Goal: Download file/media

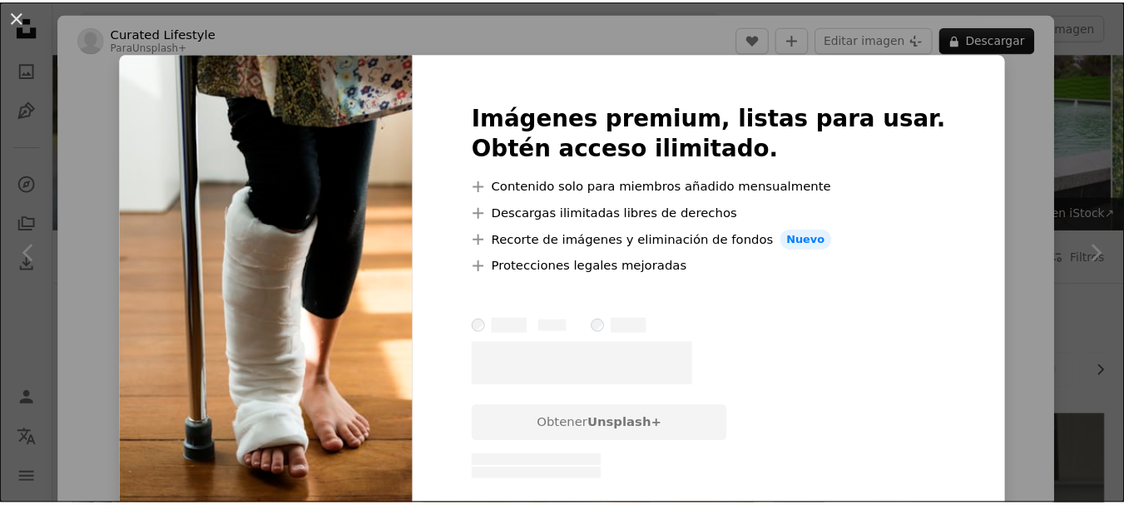
scroll to position [1854, 0]
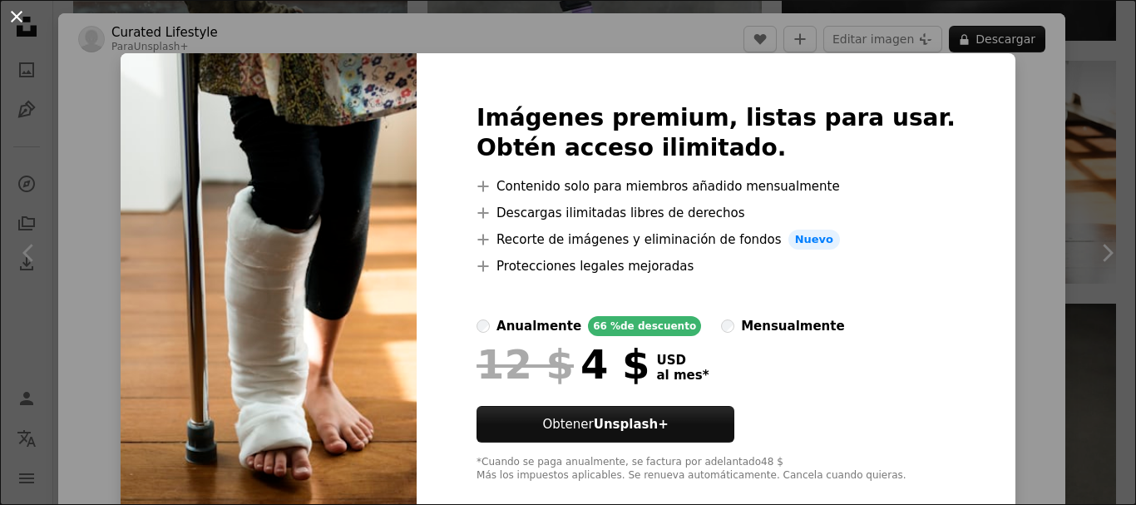
click at [20, 24] on button "An X shape" at bounding box center [17, 17] width 20 height 20
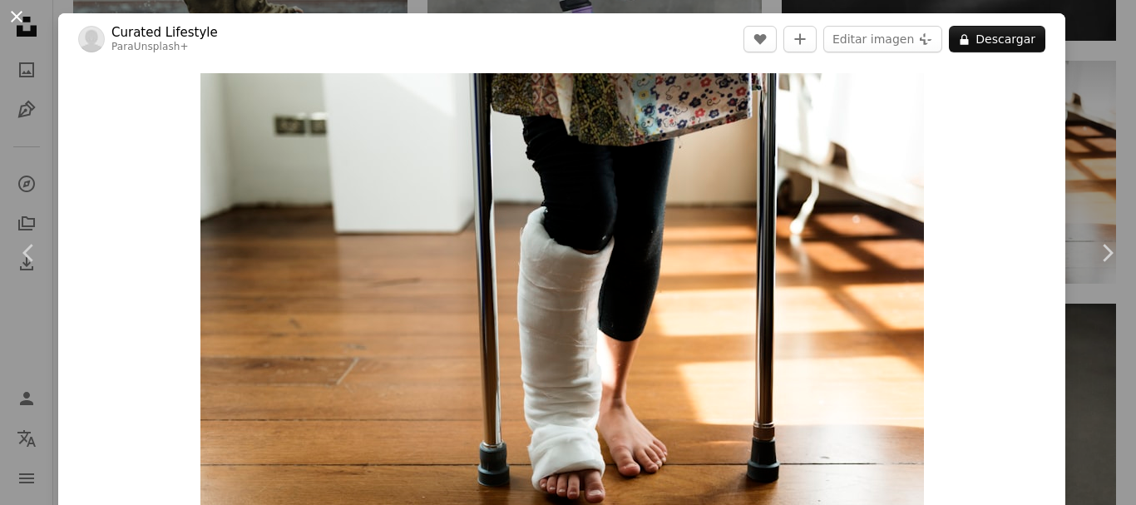
click at [18, 17] on button "An X shape" at bounding box center [17, 17] width 20 height 20
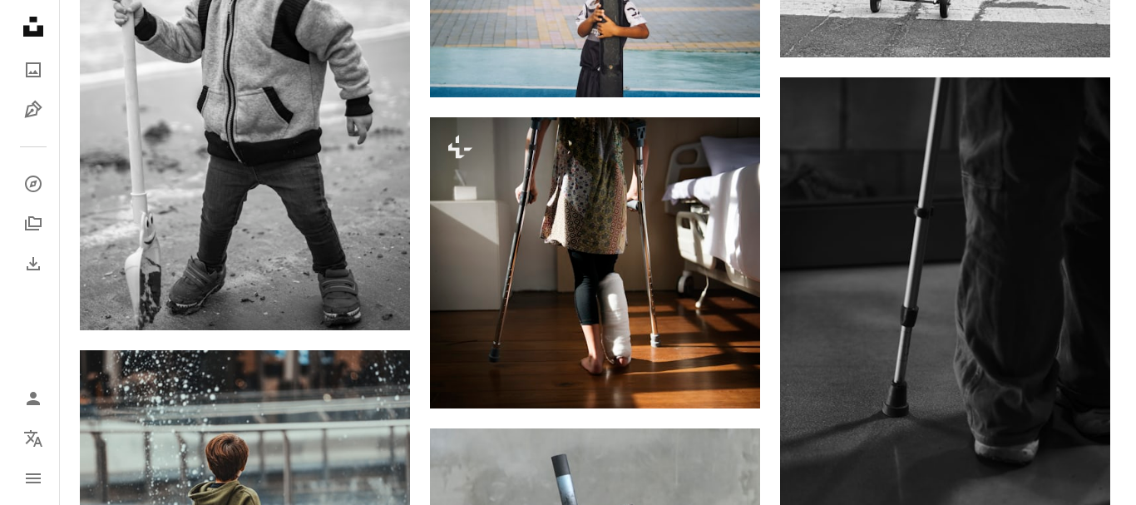
scroll to position [1312, 0]
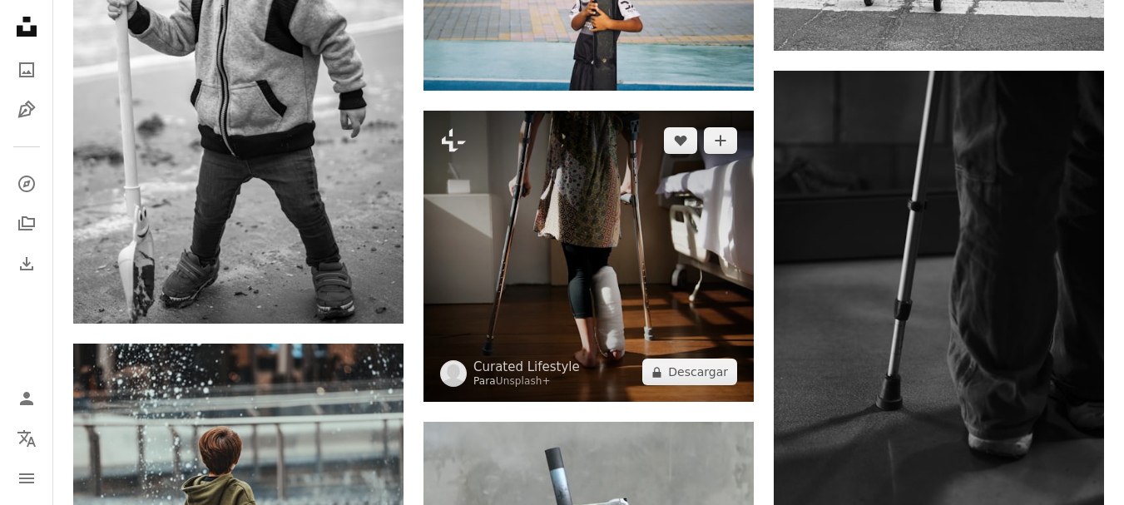
click at [630, 208] on img at bounding box center [588, 256] width 330 height 291
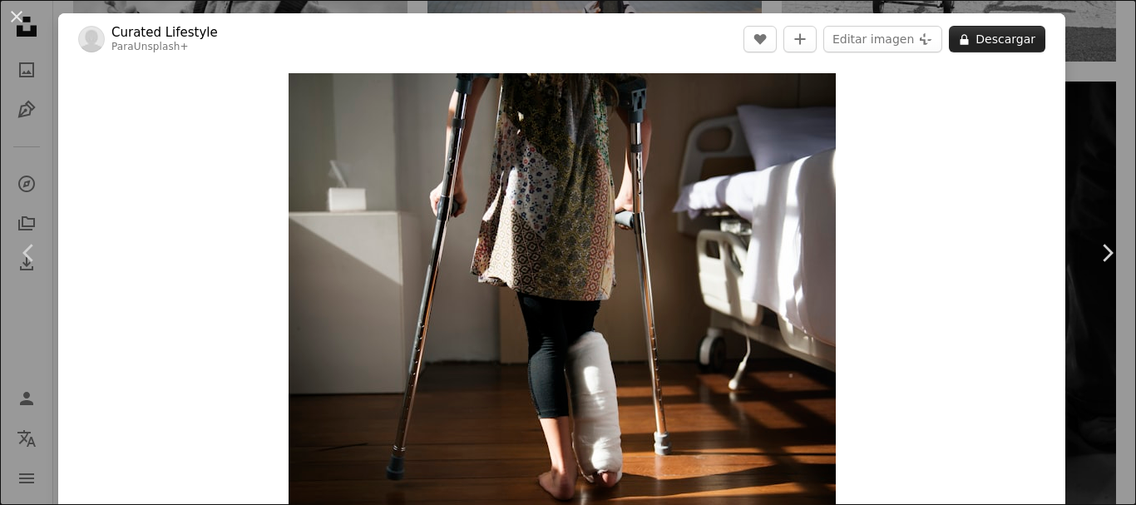
click at [1019, 32] on button "A lock Descargar" at bounding box center [997, 39] width 96 height 27
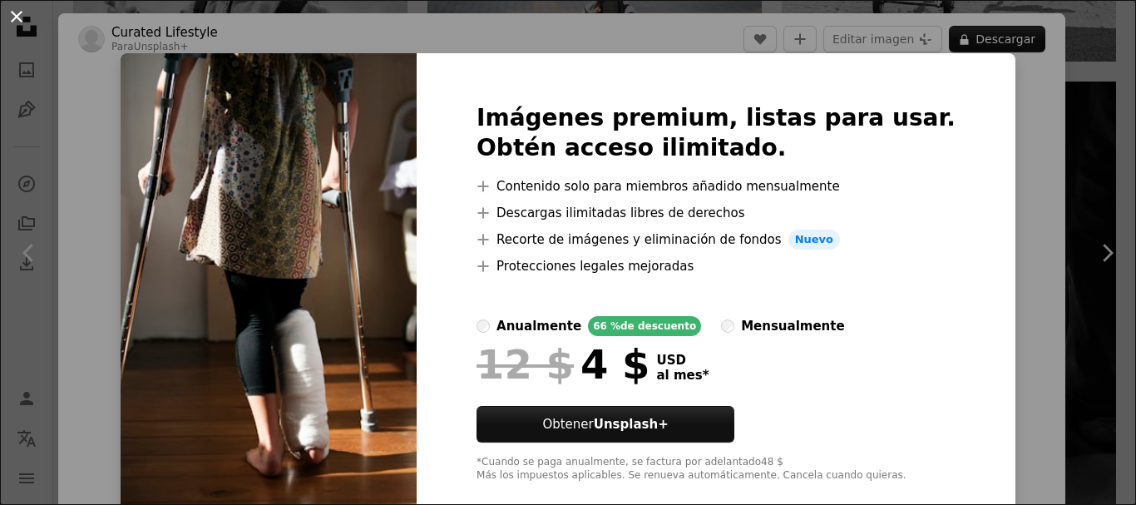
click at [13, 18] on button "An X shape" at bounding box center [17, 17] width 20 height 20
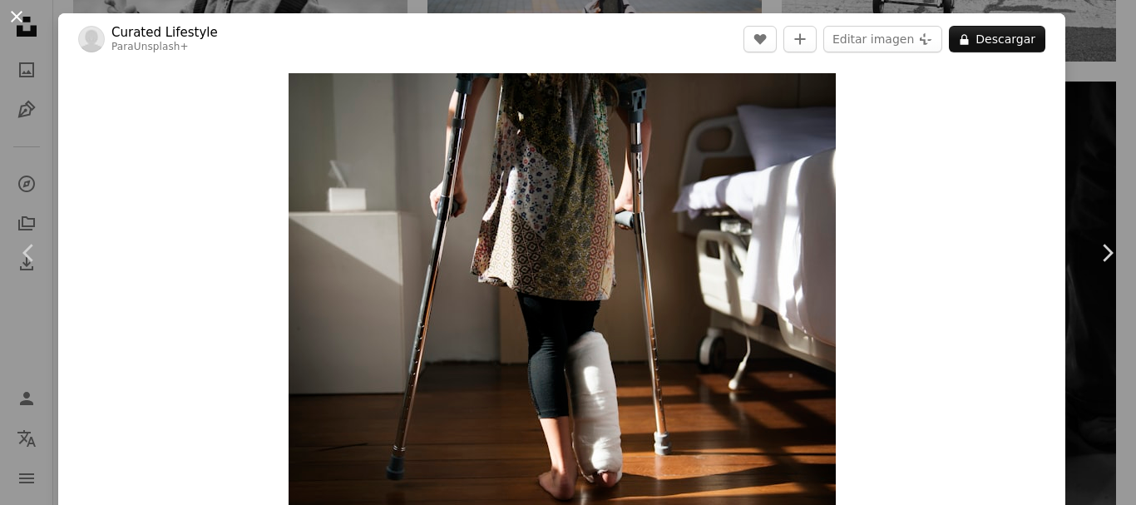
click at [13, 21] on button "An X shape" at bounding box center [17, 17] width 20 height 20
